Goal: Check status: Check status

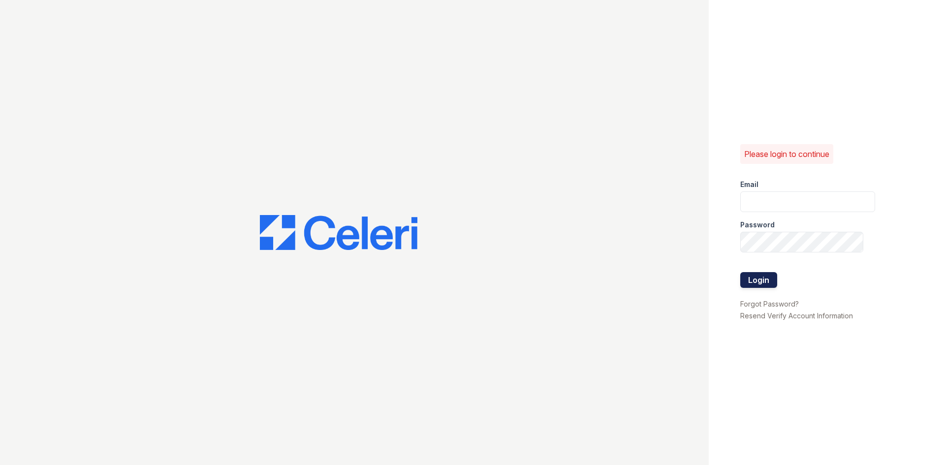
type input "Solara.pm@cafmanagement.com"
click at [757, 281] on button "Login" at bounding box center [758, 280] width 37 height 16
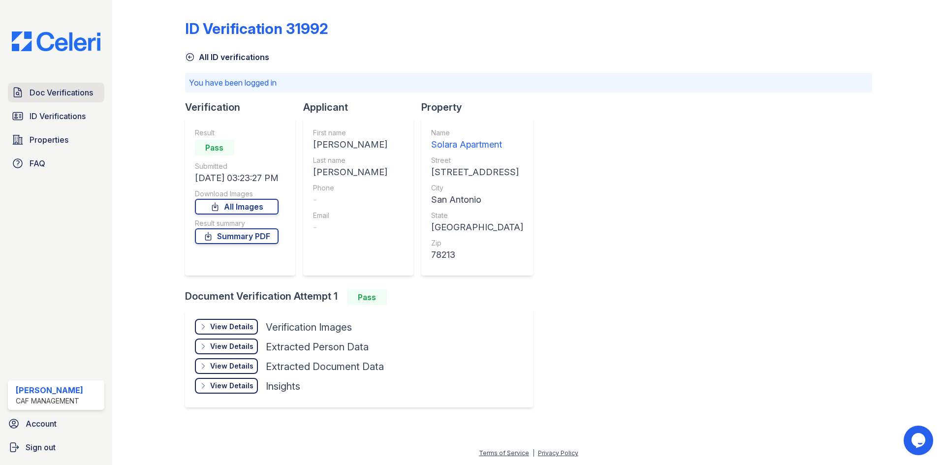
click at [63, 91] on span "Doc Verifications" at bounding box center [62, 93] width 64 height 12
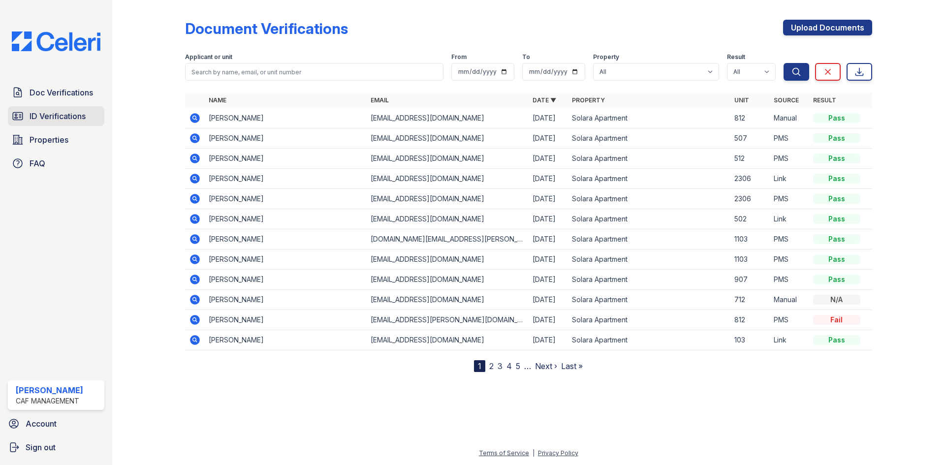
click at [52, 122] on span "ID Verifications" at bounding box center [58, 116] width 56 height 12
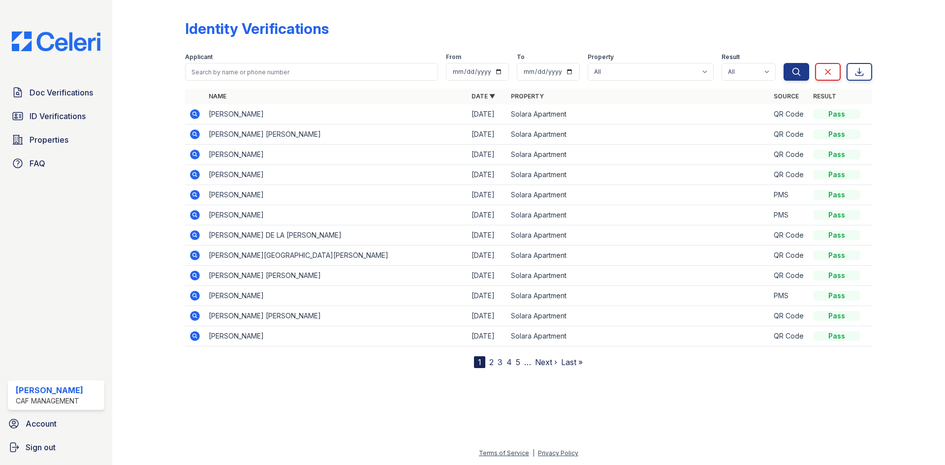
click at [491, 366] on link "2" at bounding box center [491, 362] width 4 height 10
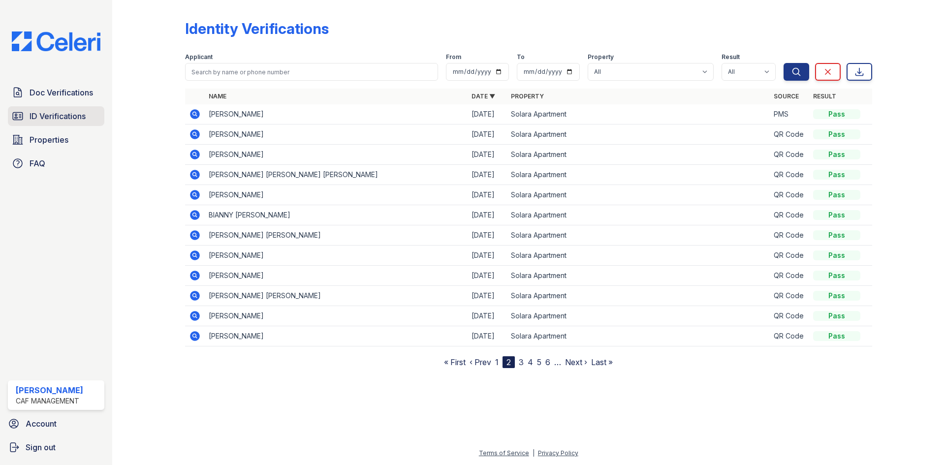
click at [71, 120] on span "ID Verifications" at bounding box center [58, 116] width 56 height 12
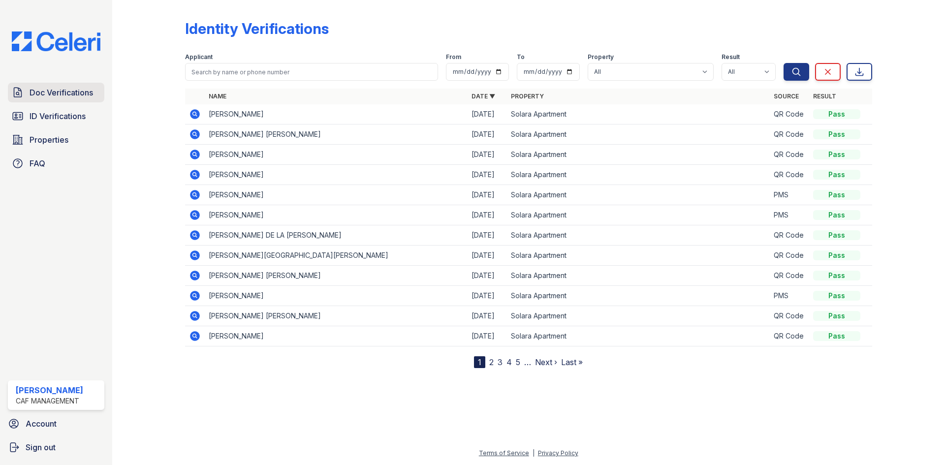
click at [77, 100] on link "Doc Verifications" at bounding box center [56, 93] width 96 height 20
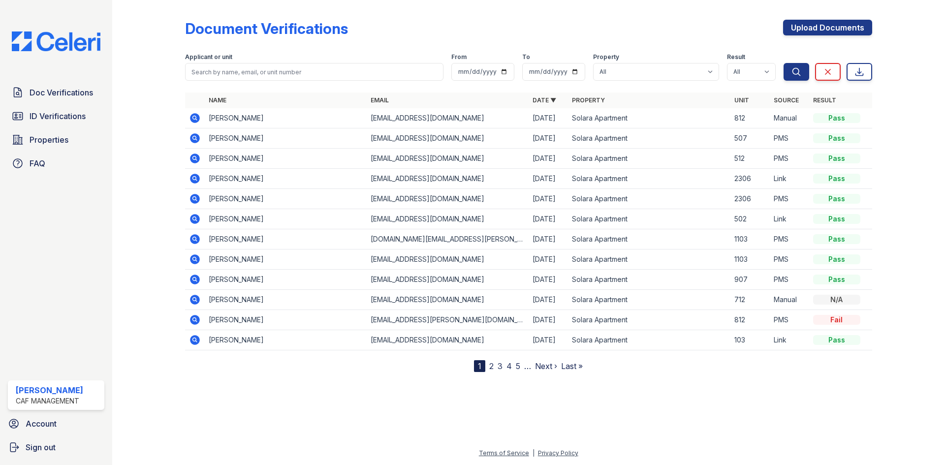
click at [194, 239] on icon at bounding box center [194, 238] width 2 height 2
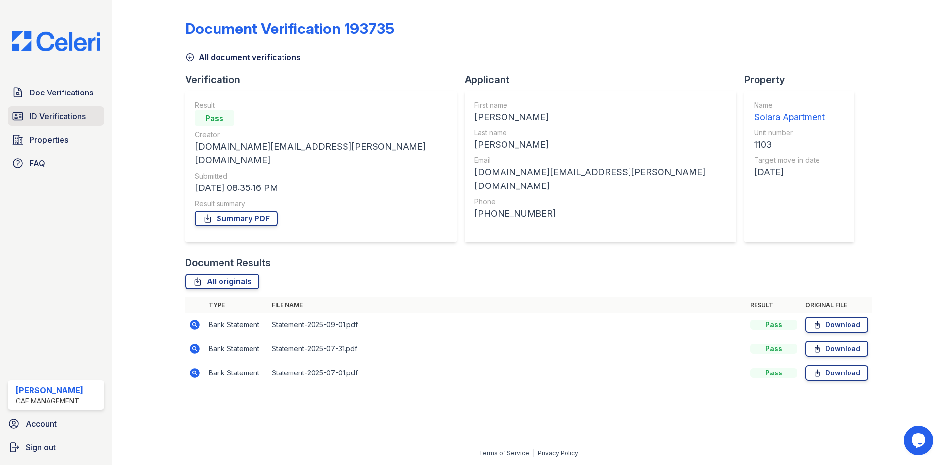
click at [72, 120] on span "ID Verifications" at bounding box center [58, 116] width 56 height 12
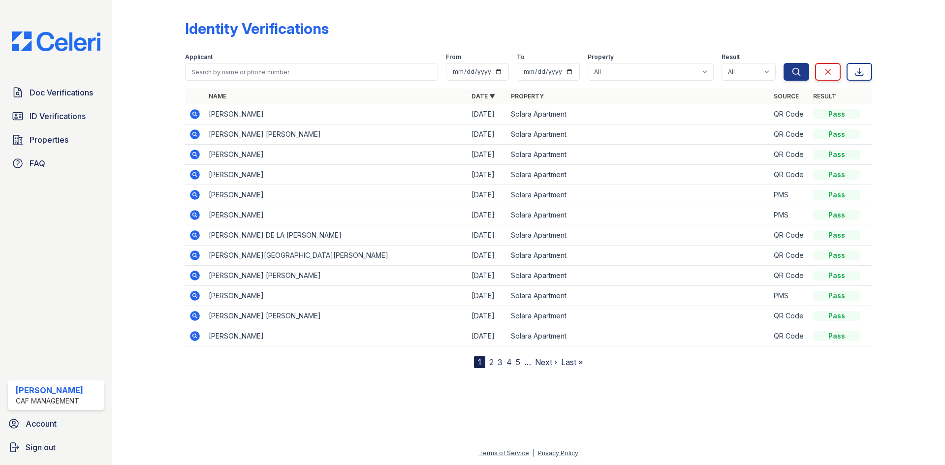
click at [191, 293] on icon at bounding box center [195, 296] width 10 height 10
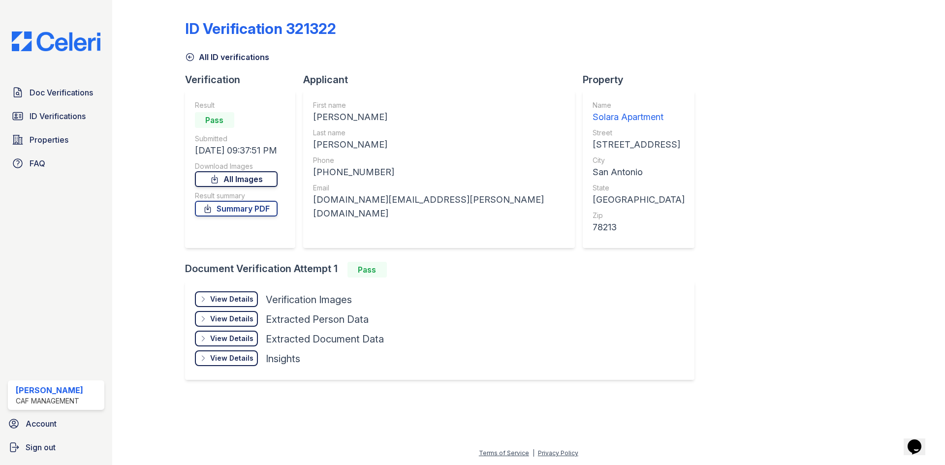
click at [242, 177] on link "All Images" at bounding box center [236, 179] width 83 height 16
